Goal: Task Accomplishment & Management: Complete application form

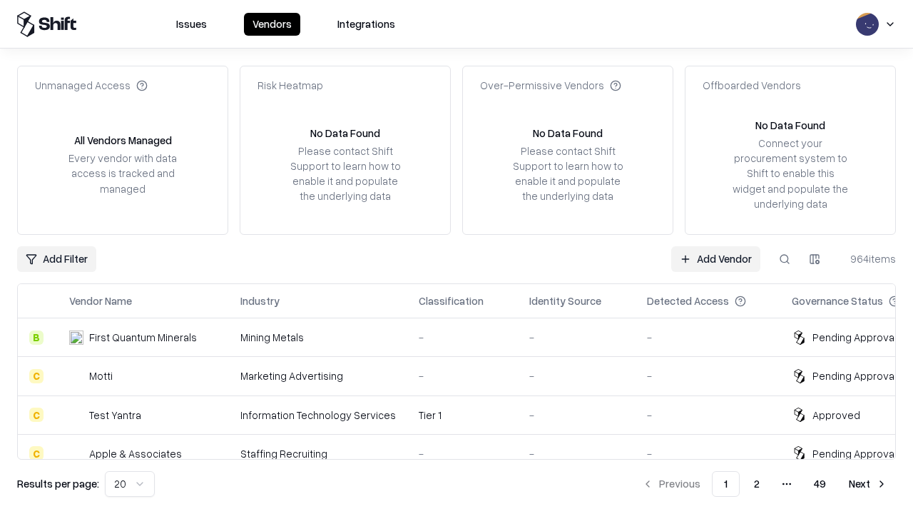
click at [716, 258] on link "Add Vendor" at bounding box center [715, 259] width 89 height 26
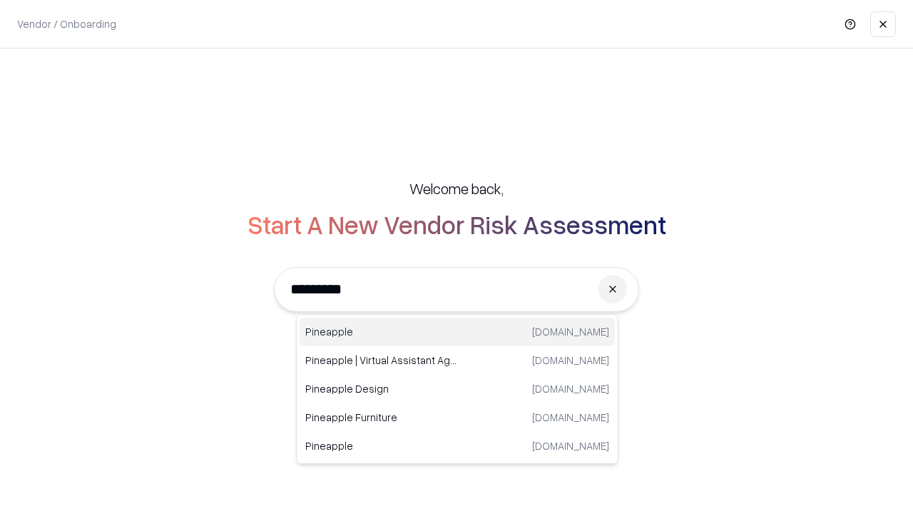
click at [457, 332] on div "Pineapple pineappleenergy.com" at bounding box center [457, 332] width 315 height 29
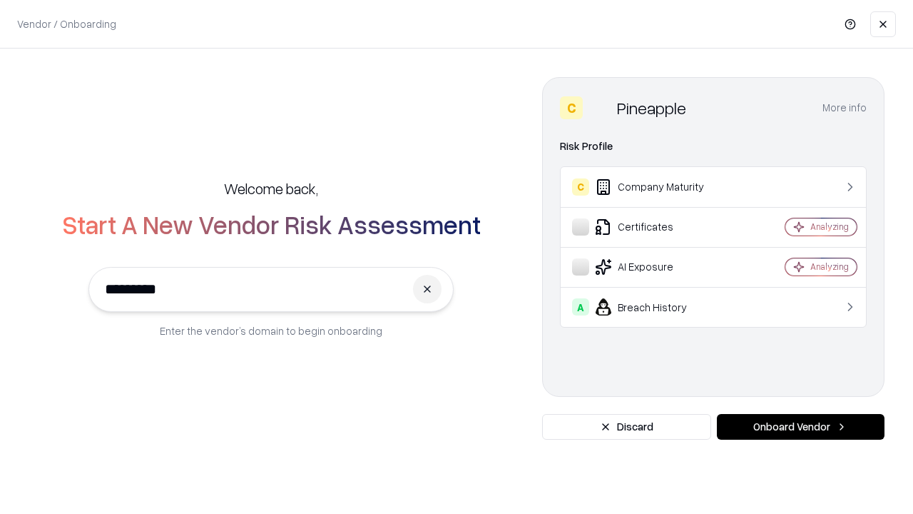
type input "*********"
click at [801, 427] on button "Onboard Vendor" at bounding box center [801, 427] width 168 height 26
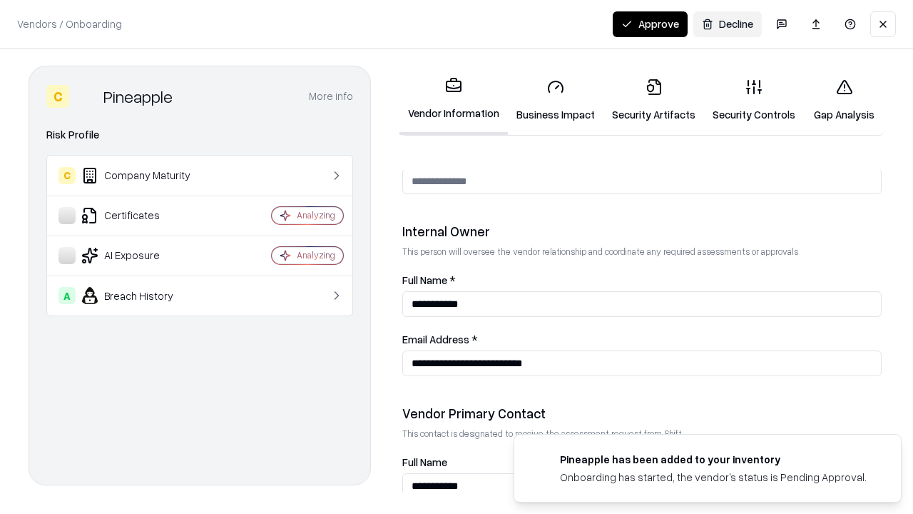
scroll to position [739, 0]
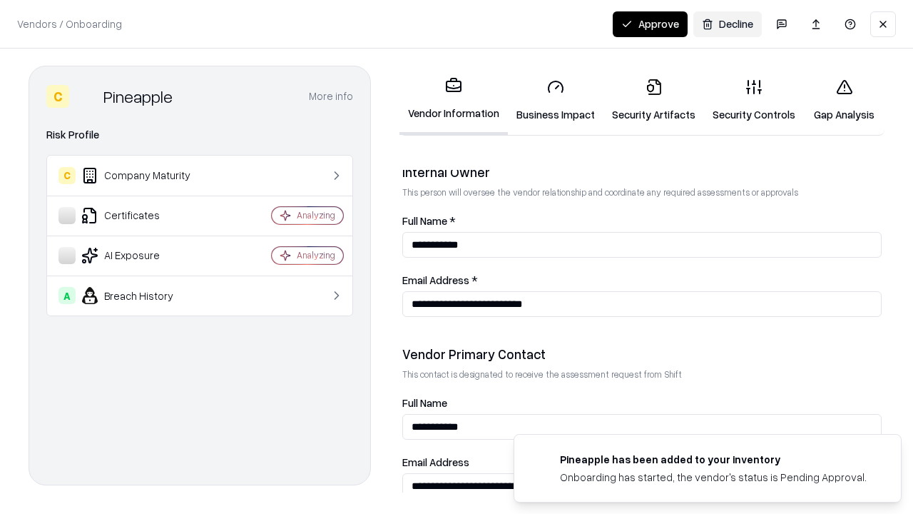
click at [556, 100] on link "Business Impact" at bounding box center [556, 100] width 96 height 66
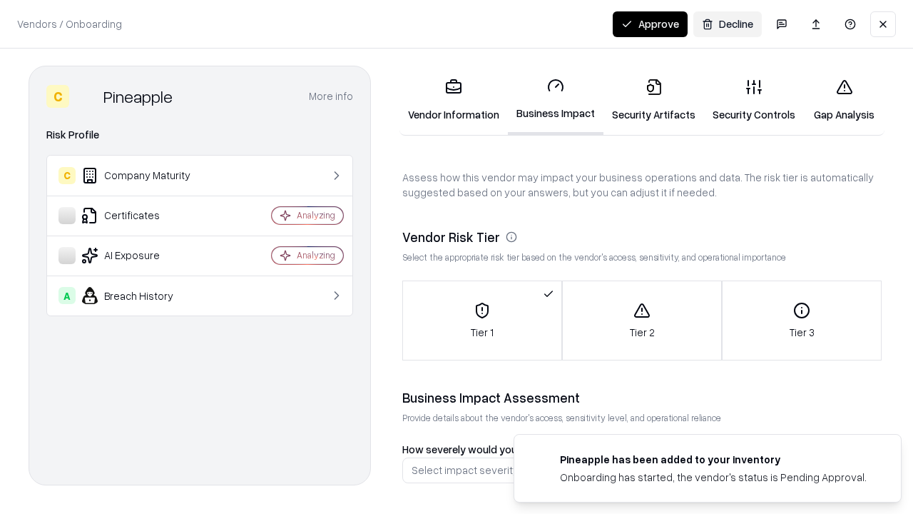
click at [654, 100] on link "Security Artifacts" at bounding box center [654, 100] width 101 height 66
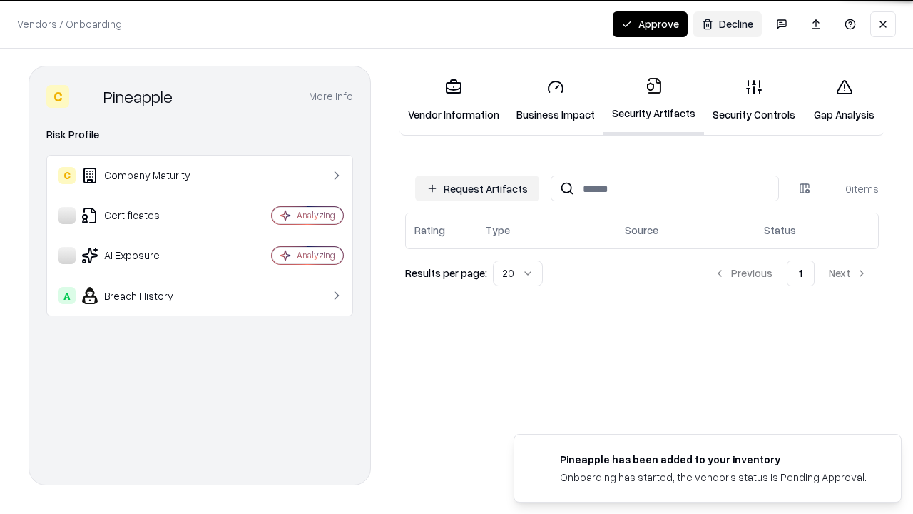
click at [477, 188] on button "Request Artifacts" at bounding box center [477, 189] width 124 height 26
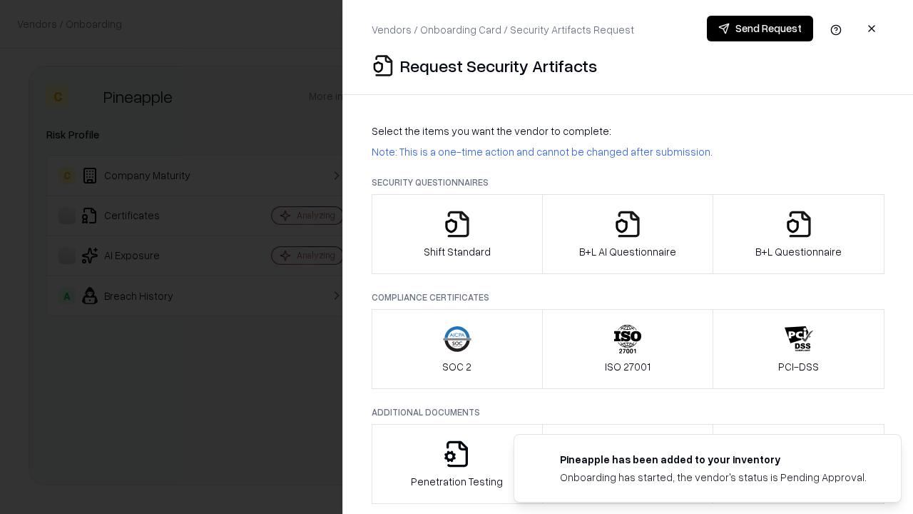
click at [457, 234] on icon "button" at bounding box center [457, 224] width 29 height 29
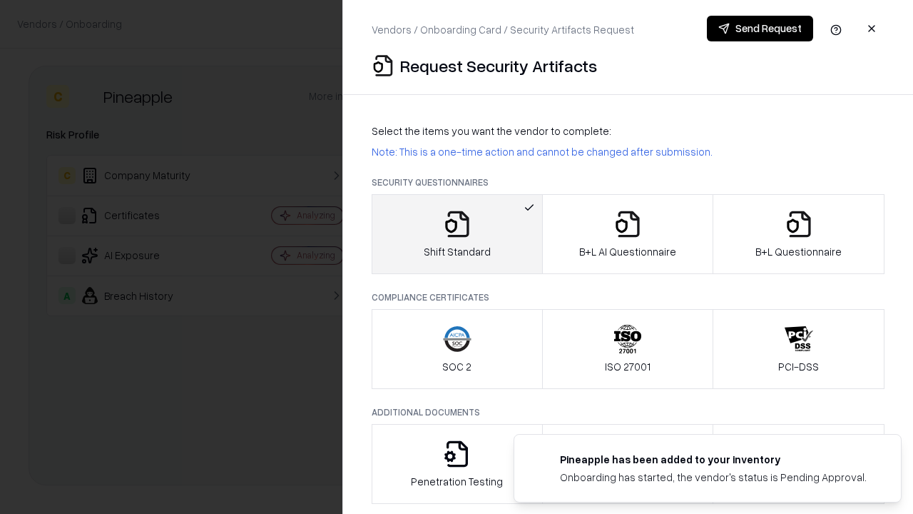
click at [760, 29] on button "Send Request" at bounding box center [760, 29] width 106 height 26
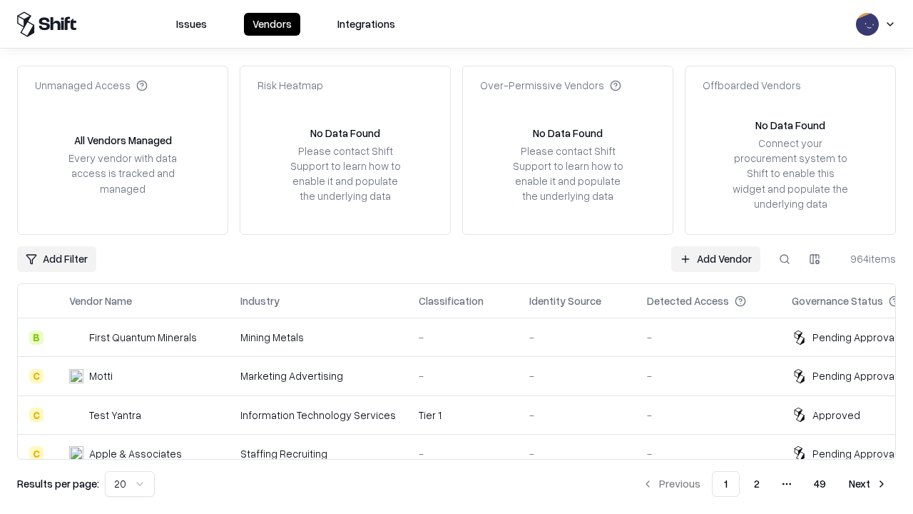
click at [785, 258] on button at bounding box center [785, 259] width 26 height 26
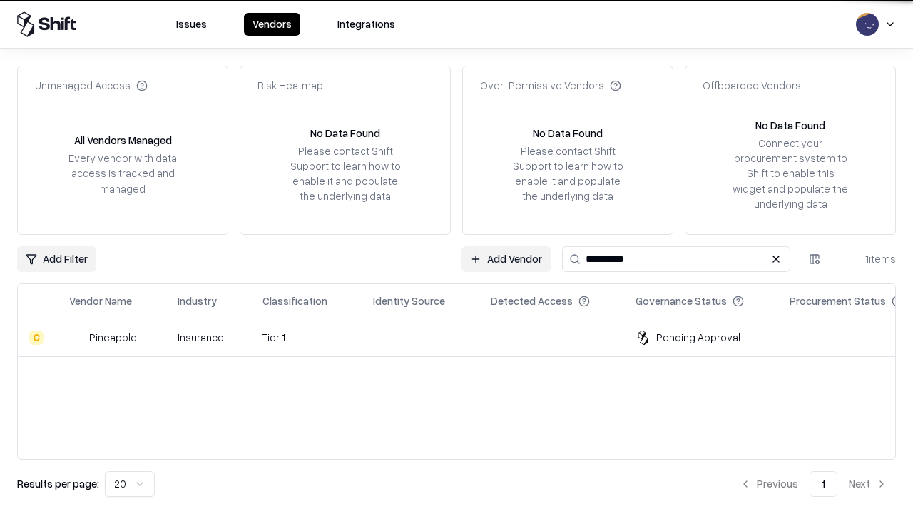
type input "*********"
click at [465, 337] on div "-" at bounding box center [420, 337] width 95 height 15
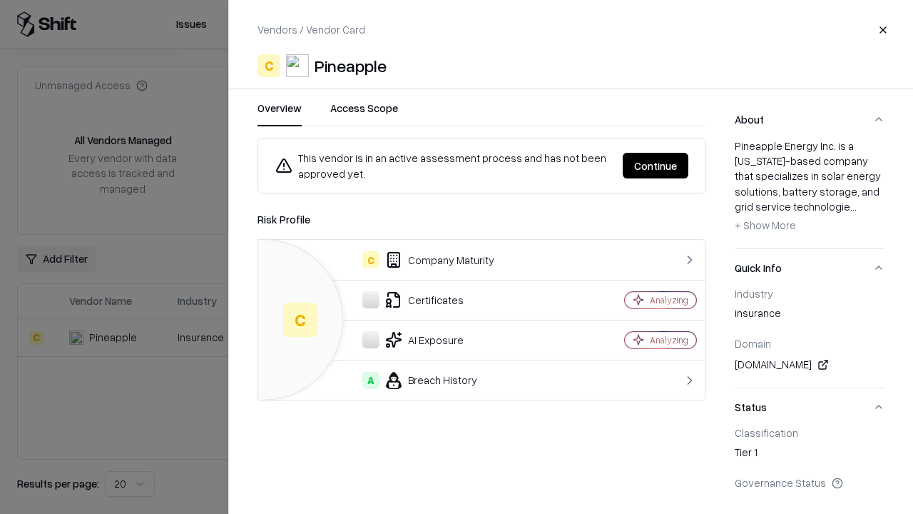
click at [656, 166] on button "Continue" at bounding box center [656, 166] width 66 height 26
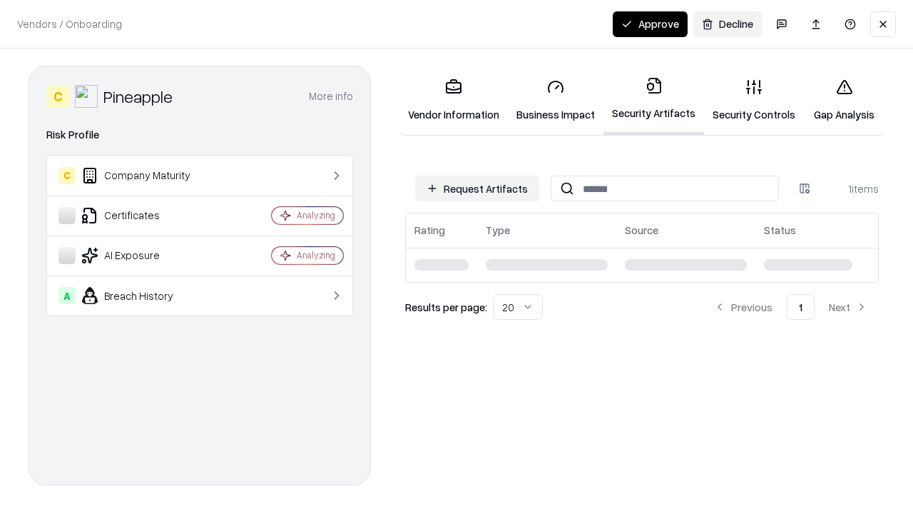
click at [754, 100] on link "Security Controls" at bounding box center [754, 100] width 100 height 66
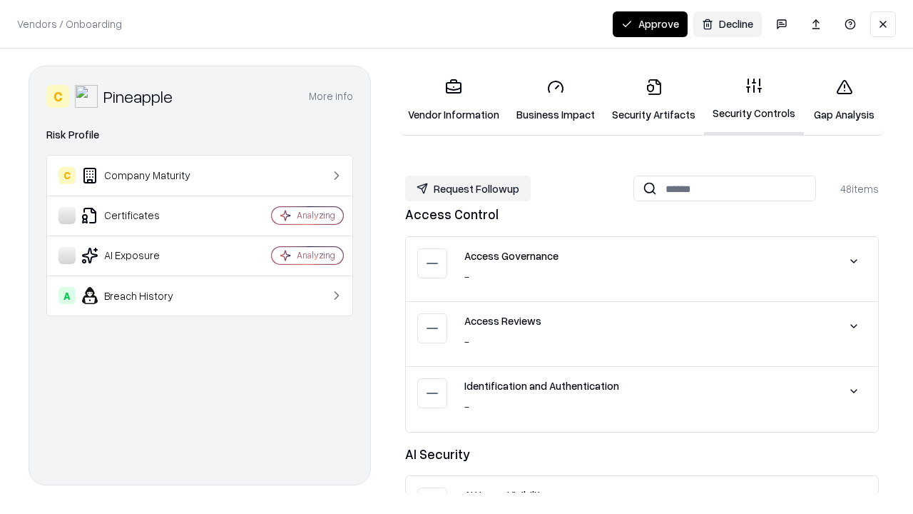
click at [468, 188] on button "Request Followup" at bounding box center [468, 189] width 126 height 26
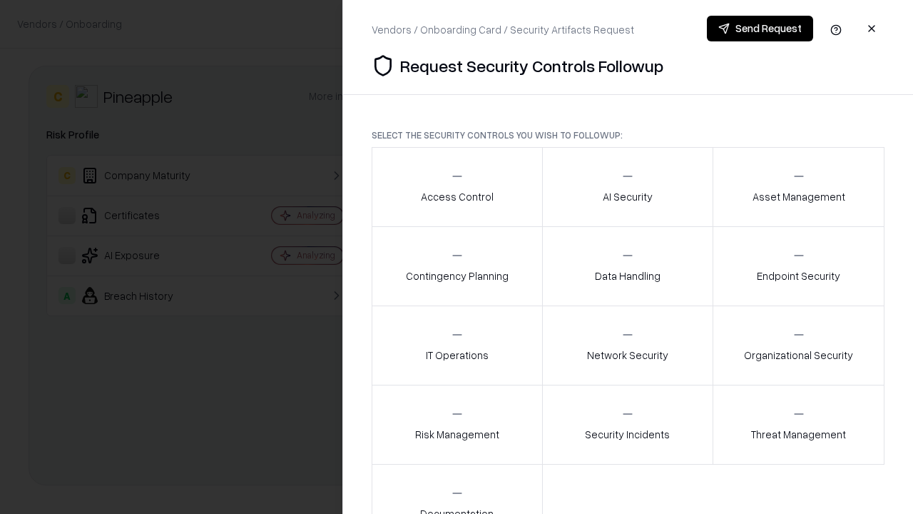
click at [457, 187] on div "Access Control" at bounding box center [457, 186] width 73 height 35
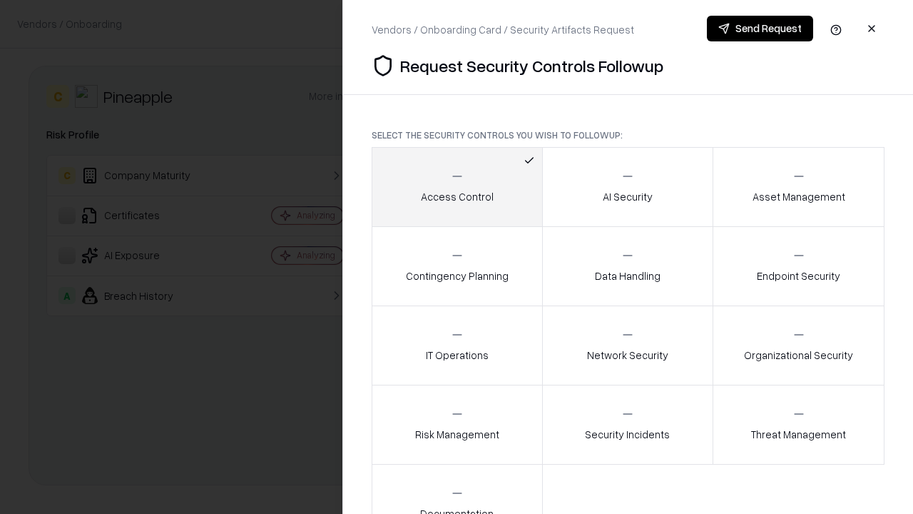
click at [760, 29] on button "Send Request" at bounding box center [760, 29] width 106 height 26
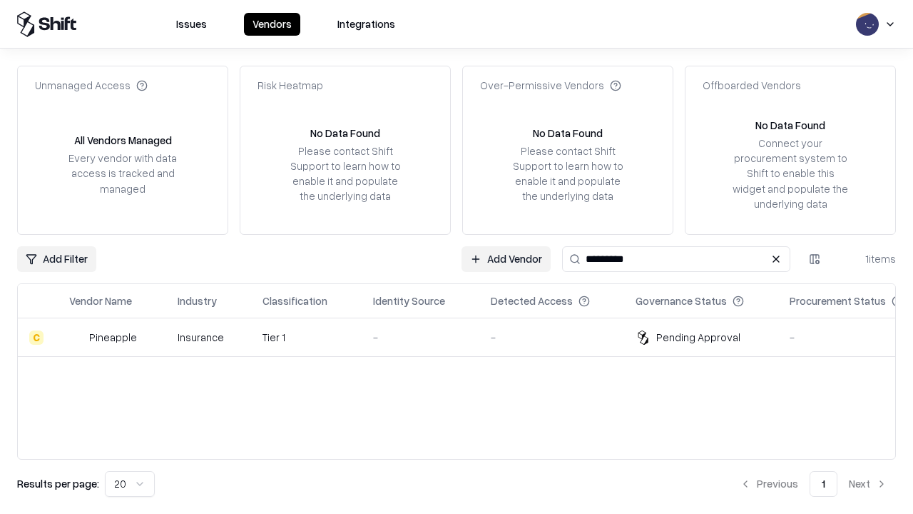
type input "*********"
click at [465, 337] on div "-" at bounding box center [420, 337] width 95 height 15
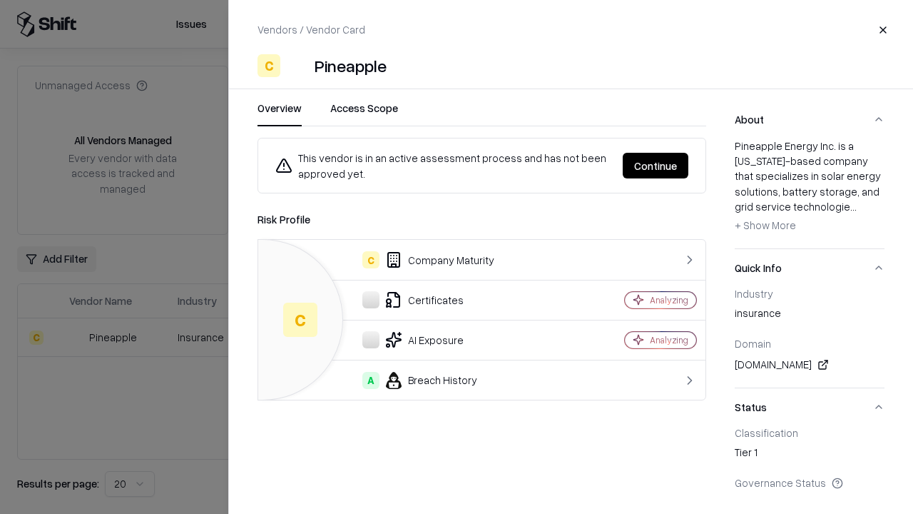
click at [656, 166] on button "Continue" at bounding box center [656, 166] width 66 height 26
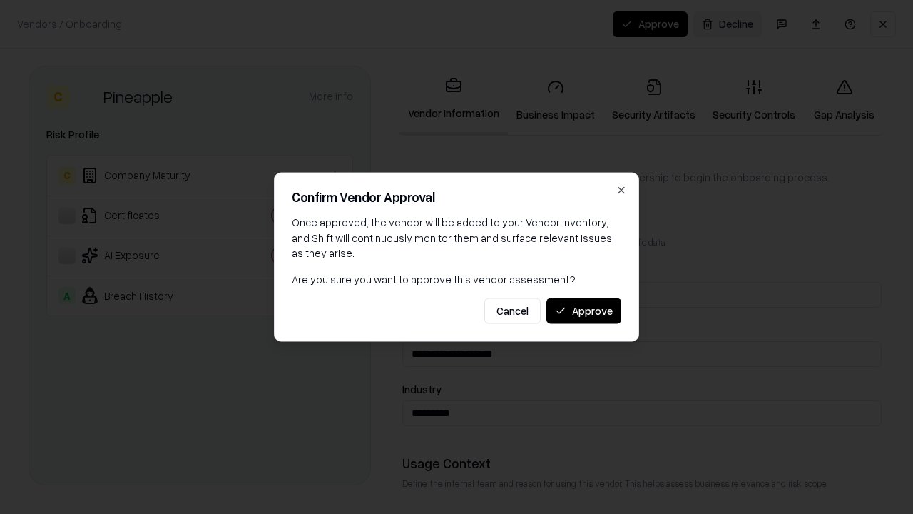
click at [584, 310] on button "Approve" at bounding box center [584, 311] width 75 height 26
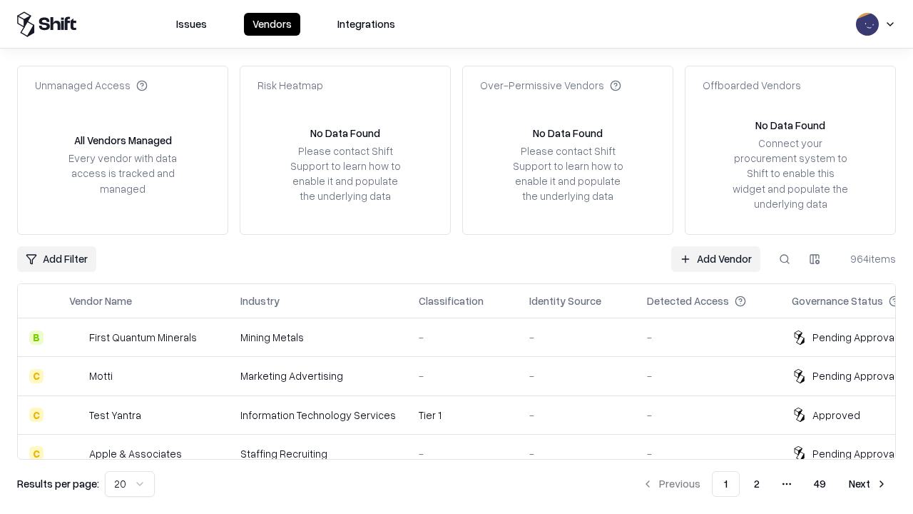
type input "*********"
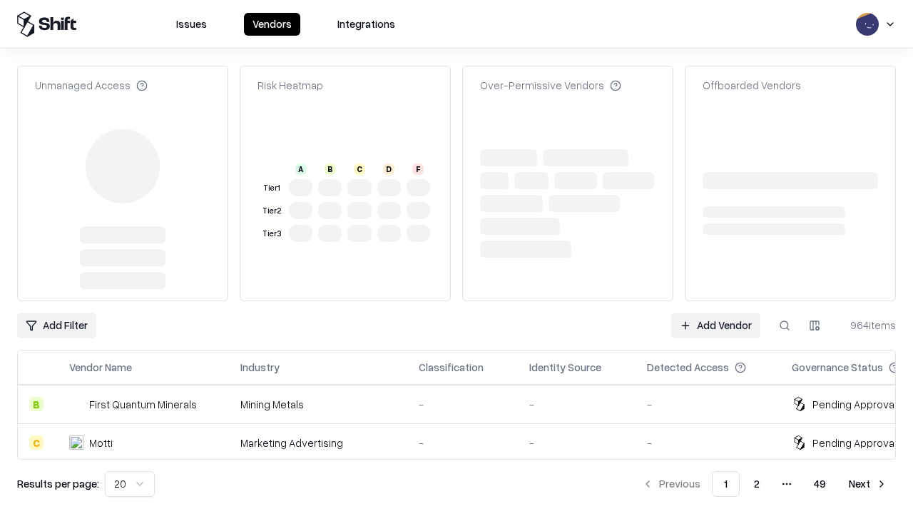
click at [716, 313] on link "Add Vendor" at bounding box center [715, 326] width 89 height 26
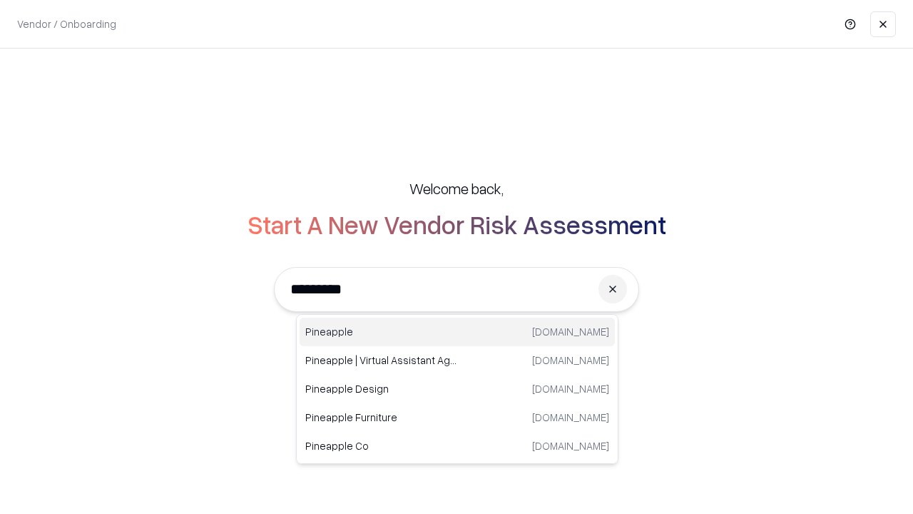
click at [457, 332] on div "Pineapple pineappleenergy.com" at bounding box center [457, 332] width 315 height 29
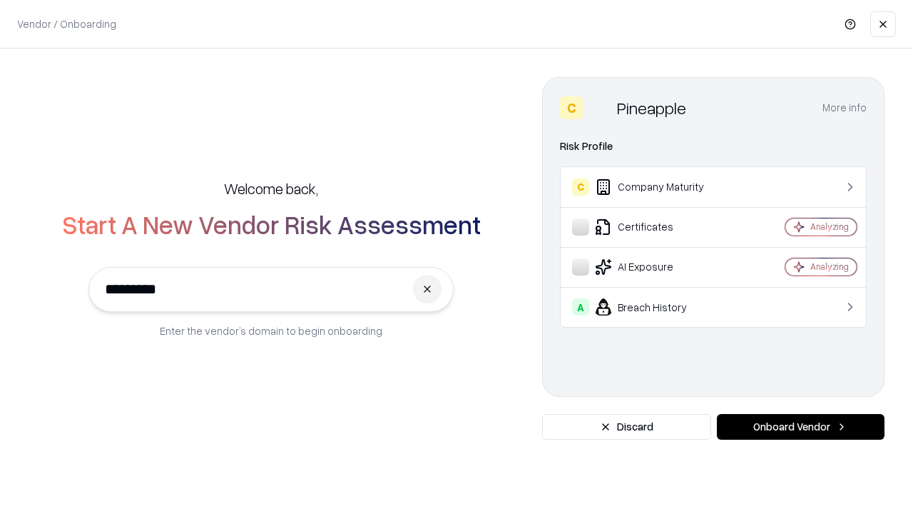
type input "*********"
click at [801, 427] on button "Onboard Vendor" at bounding box center [801, 427] width 168 height 26
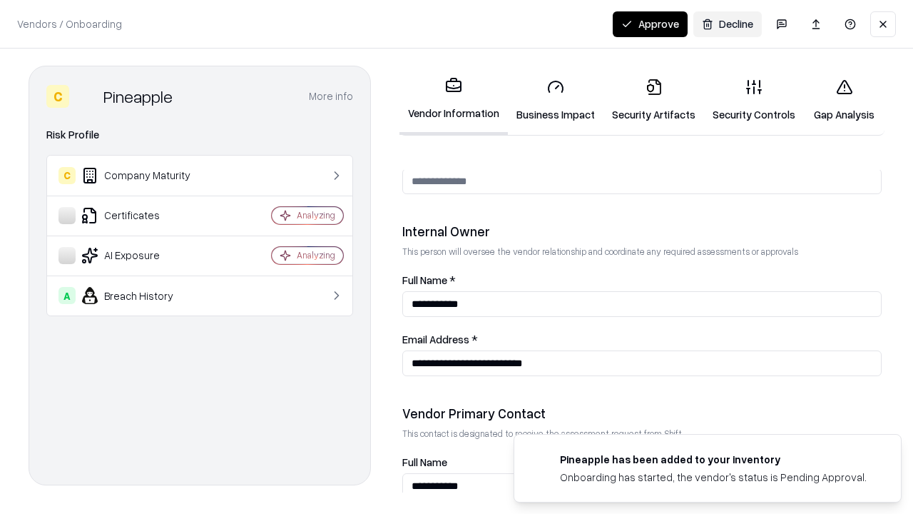
scroll to position [739, 0]
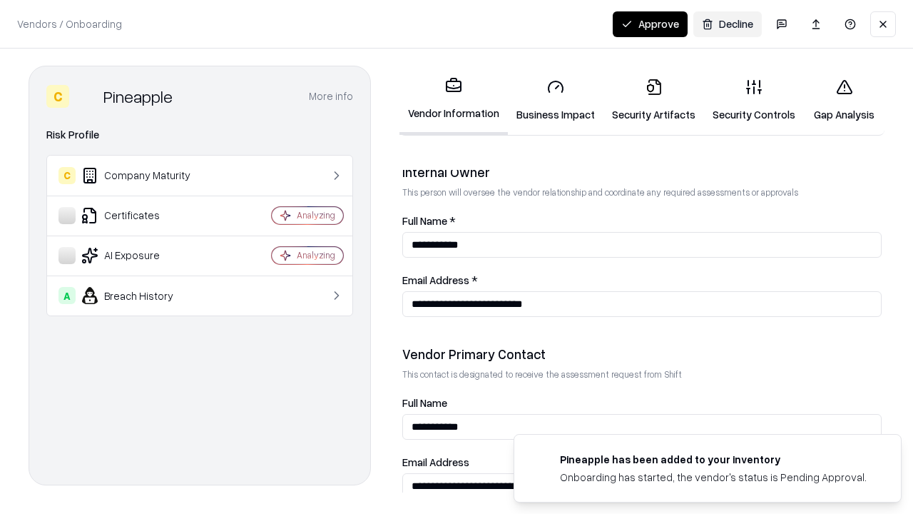
click at [650, 24] on button "Approve" at bounding box center [650, 24] width 75 height 26
